Goal: Communication & Community: Answer question/provide support

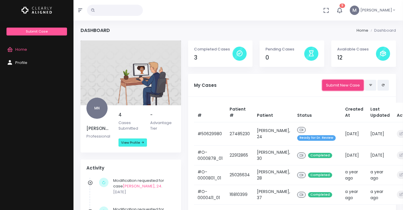
click at [333, 87] on link "Submit New Case" at bounding box center [342, 85] width 41 height 11
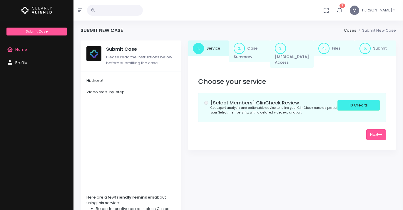
click at [208, 101] on div "[Select Members] ClinCheck Review Get expert analysis and actionable advice to …" at bounding box center [291, 107] width 175 height 15
click at [382, 136] on button "Next" at bounding box center [376, 134] width 20 height 11
select select "**"
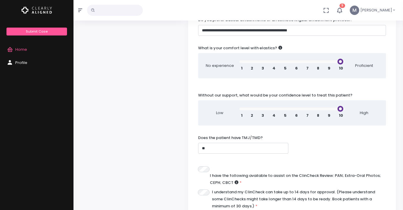
scroll to position [366, 0]
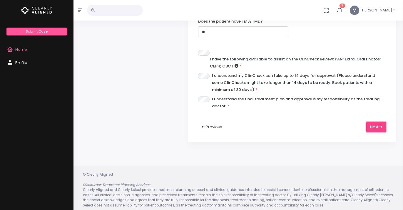
click at [366, 126] on button "Next" at bounding box center [376, 127] width 20 height 11
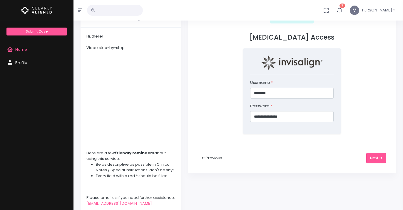
scroll to position [43, 0]
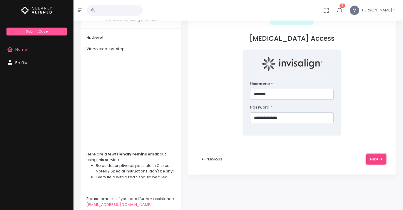
click at [381, 157] on button "Next" at bounding box center [376, 159] width 20 height 11
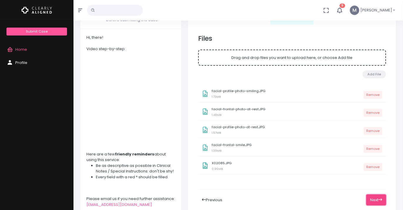
click at [380, 201] on icon at bounding box center [380, 200] width 4 height 4
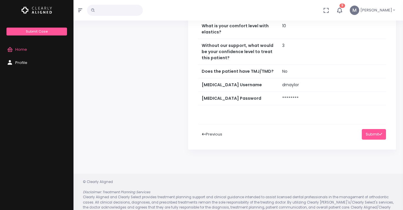
scroll to position [274, 0]
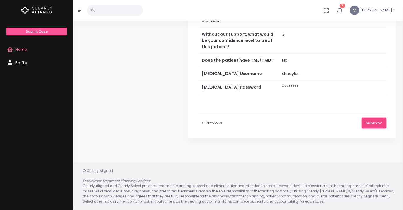
click at [373, 122] on button "Submit" at bounding box center [373, 123] width 24 height 11
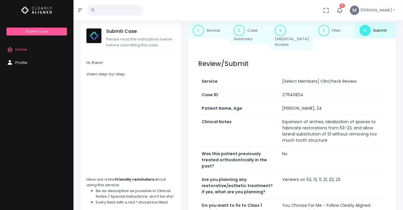
scroll to position [0, 0]
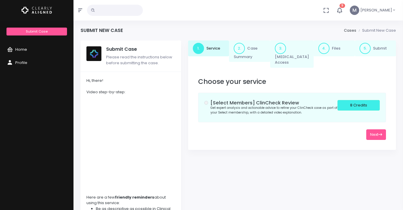
click at [27, 50] on link "Home" at bounding box center [36, 49] width 73 height 13
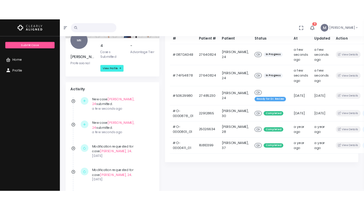
scroll to position [38, 0]
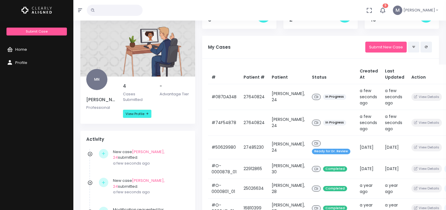
click at [30, 53] on link "Home" at bounding box center [36, 49] width 73 height 13
click at [25, 50] on span "Home" at bounding box center [21, 50] width 12 height 6
click at [15, 49] on icon "scrollable content" at bounding box center [11, 49] width 8 height 7
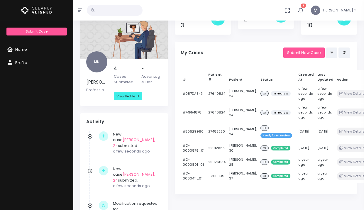
click at [30, 48] on link "Home" at bounding box center [36, 49] width 73 height 13
click at [22, 62] on span "Profile" at bounding box center [21, 63] width 12 height 6
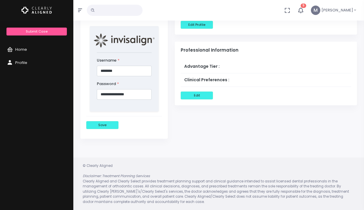
scroll to position [136, 0]
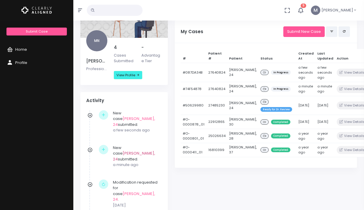
scroll to position [60, 0]
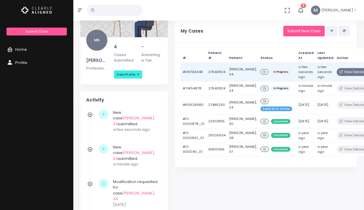
click at [338, 71] on button "View Details" at bounding box center [352, 72] width 30 height 8
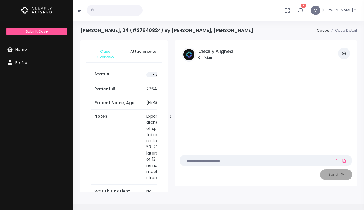
click at [341, 54] on button "button" at bounding box center [345, 54] width 12 height 12
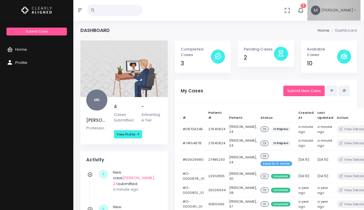
click at [324, 10] on span "[PERSON_NAME]" at bounding box center [338, 10] width 32 height 6
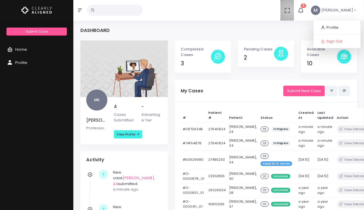
click at [287, 11] on icon "button" at bounding box center [287, 10] width 6 height 6
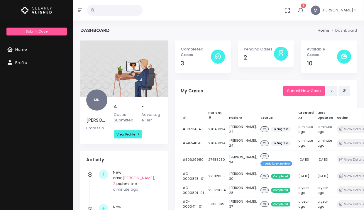
click at [351, 10] on span "[PERSON_NAME]" at bounding box center [338, 10] width 32 height 6
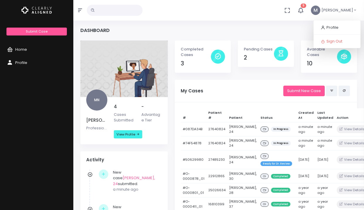
click at [301, 10] on icon "button" at bounding box center [300, 10] width 7 height 7
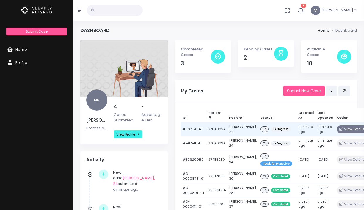
click at [337, 133] on button "View Details" at bounding box center [352, 129] width 30 height 8
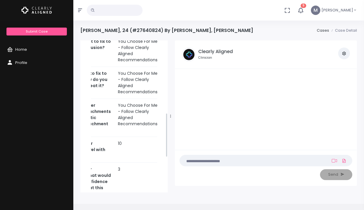
scroll to position [366, 0]
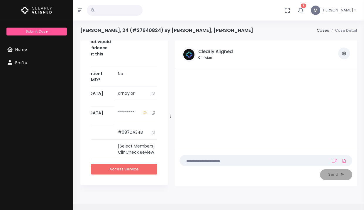
click at [131, 166] on link "Access Service" at bounding box center [124, 169] width 66 height 11
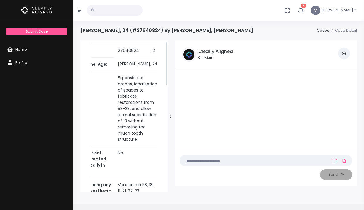
scroll to position [0, 0]
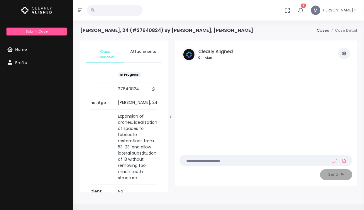
click at [346, 52] on icon "button" at bounding box center [344, 53] width 5 height 5
click at [334, 69] on link "View my Profile" at bounding box center [325, 66] width 50 height 9
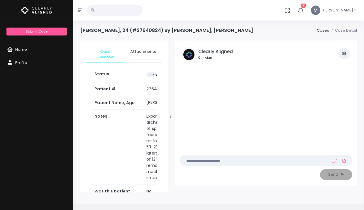
click at [221, 164] on nick-textarea "(Obrigatório)" at bounding box center [266, 160] width 173 height 11
click at [223, 162] on textarea at bounding box center [255, 161] width 142 height 6
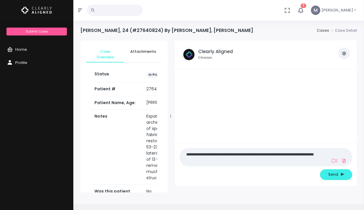
click at [282, 154] on textarea "**********" at bounding box center [255, 157] width 142 height 13
click at [271, 160] on textarea "**********" at bounding box center [255, 157] width 142 height 13
type textarea "**********"
click at [329, 174] on span "Send" at bounding box center [334, 175] width 10 height 6
